Goal: Task Accomplishment & Management: Manage account settings

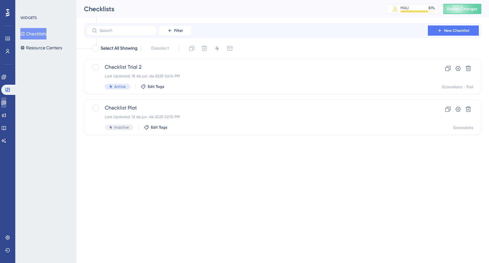
click at [6, 103] on icon at bounding box center [3, 102] width 5 height 5
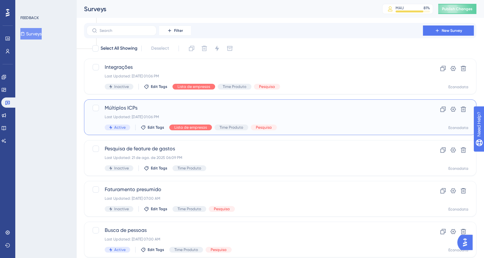
click at [229, 107] on span "Múltiplos ICPs" at bounding box center [255, 108] width 300 height 8
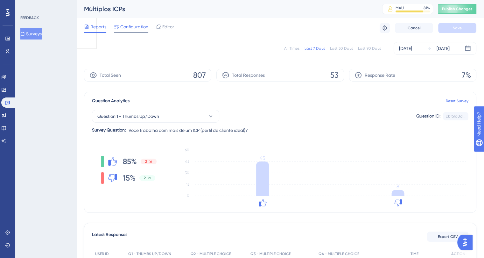
click at [140, 27] on span "Configuration" at bounding box center [134, 27] width 28 height 8
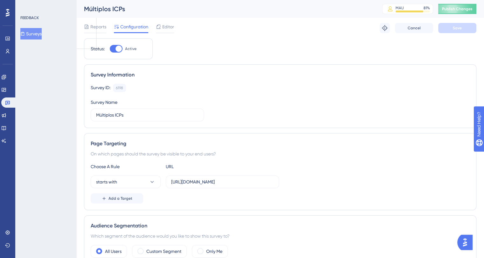
click at [114, 47] on div at bounding box center [116, 49] width 13 height 8
click at [110, 49] on input "Active" at bounding box center [109, 49] width 0 height 0
checkbox input "false"
click at [451, 28] on button "Save" at bounding box center [457, 28] width 38 height 10
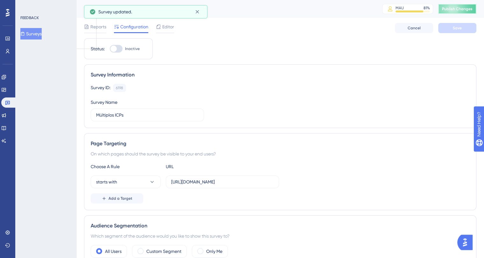
click at [458, 10] on span "Publish Changes" at bounding box center [457, 8] width 31 height 5
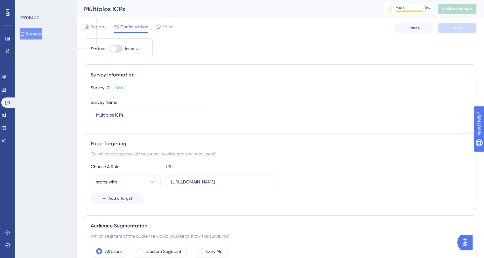
click at [37, 35] on button "Surveys" at bounding box center [30, 33] width 21 height 11
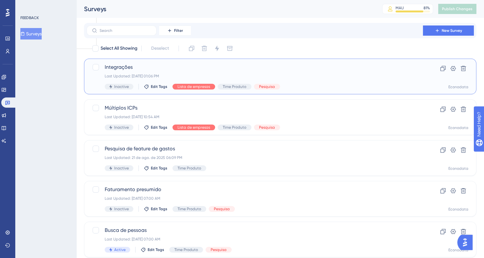
click at [312, 73] on div "Integrações Last Updated: [DATE] 01:06 PM Inactive Edit Tags Lista de empresas …" at bounding box center [255, 76] width 300 height 26
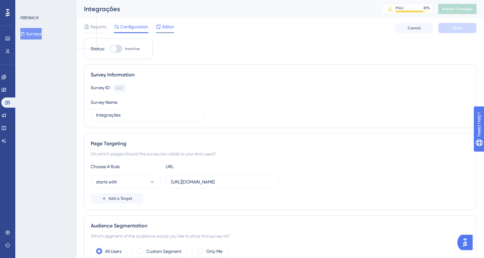
click at [161, 26] on div "Editor" at bounding box center [165, 27] width 18 height 8
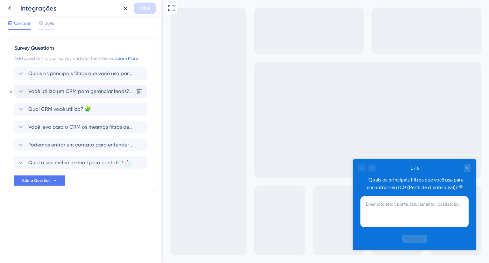
click at [20, 92] on icon at bounding box center [21, 91] width 4 height 3
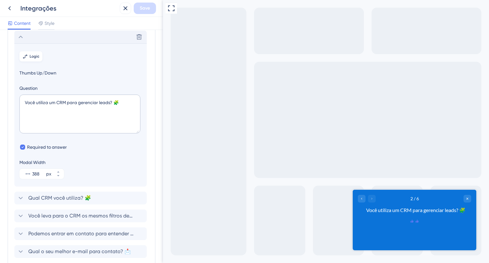
scroll to position [55, 0]
click at [22, 41] on div "Delete" at bounding box center [80, 36] width 132 height 13
